Goal: Task Accomplishment & Management: Manage account settings

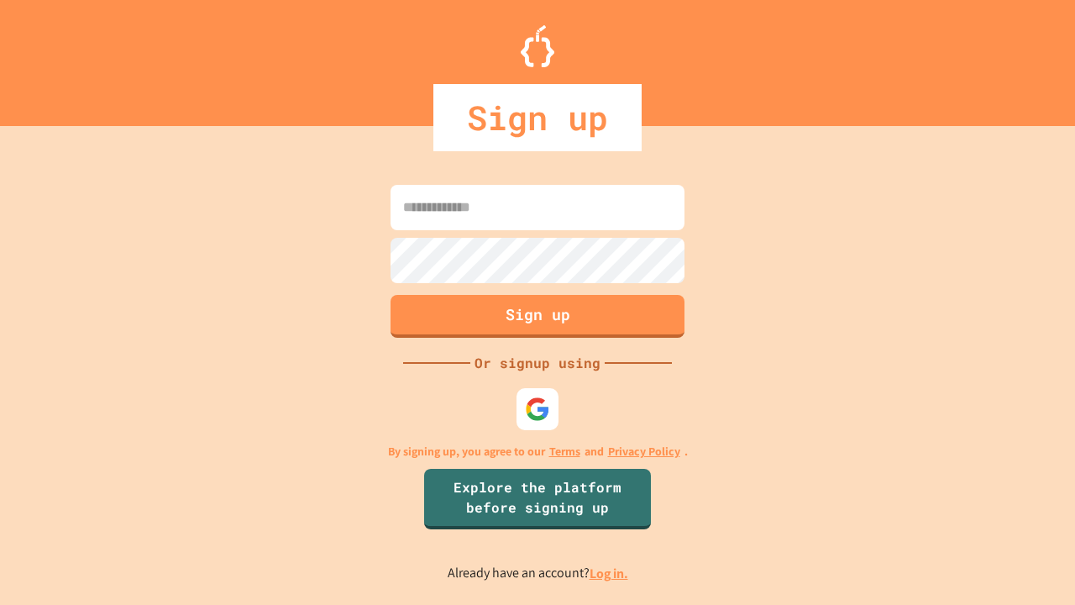
click at [610, 573] on link "Log in." at bounding box center [608, 573] width 39 height 18
